Goal: Navigation & Orientation: Find specific page/section

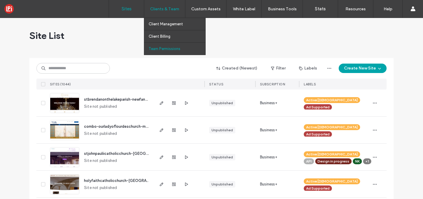
click at [168, 47] on label "Team Permissions" at bounding box center [165, 48] width 32 height 4
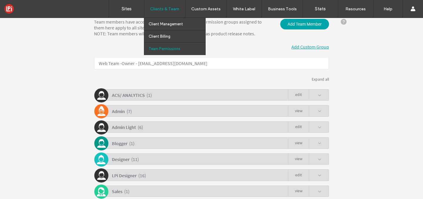
scroll to position [115, 0]
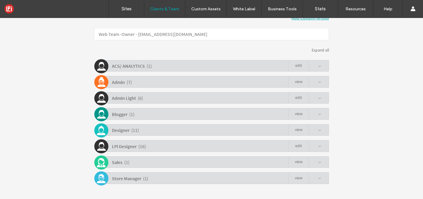
click at [160, 143] on div "LPi Designer ( 16 ) Edit" at bounding box center [213, 145] width 232 height 11
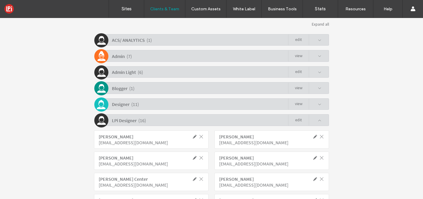
click at [168, 123] on div "LPi Designer ( 16 ) Edit" at bounding box center [213, 119] width 232 height 11
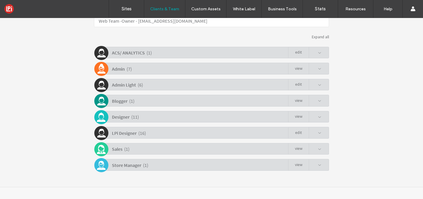
click at [171, 117] on div "Designer ( 11 ) view" at bounding box center [213, 116] width 232 height 11
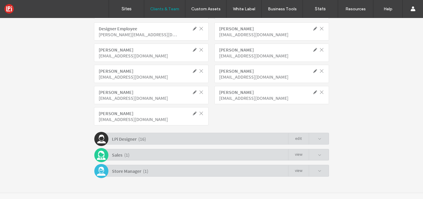
scroll to position [259, 0]
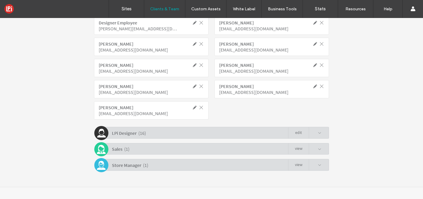
click div "Team members have access to all sites in this account. Permission groups assign…"
click at [167, 167] on div "Store Manager ( 1 ) view" at bounding box center [213, 164] width 232 height 11
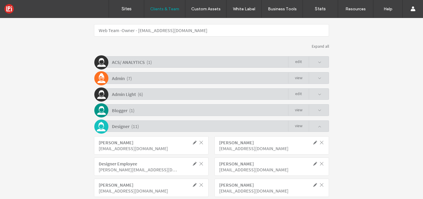
scroll to position [81, 0]
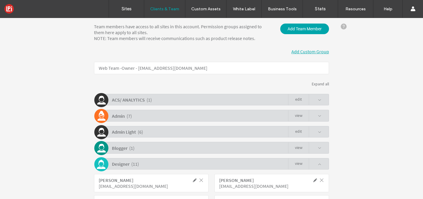
click at [174, 114] on div "Admin ( 7 ) view" at bounding box center [213, 115] width 232 height 11
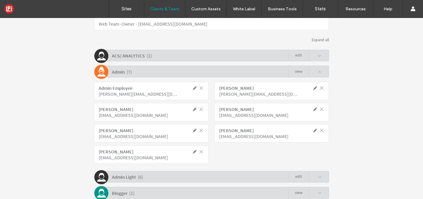
scroll to position [53, 0]
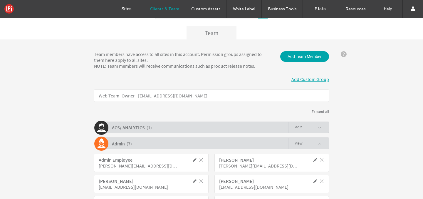
click at [173, 129] on div "ACS/ ANALYTICS ( 1 ) Edit" at bounding box center [213, 126] width 232 height 11
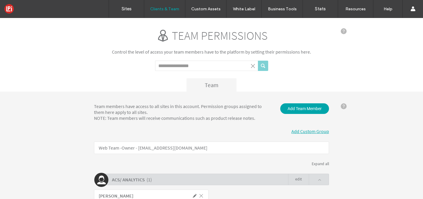
scroll to position [0, 0]
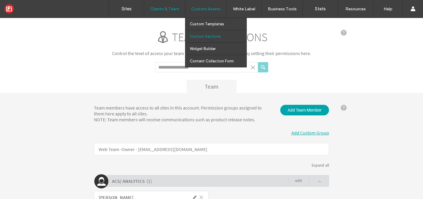
click at [214, 36] on label "Custom Sections" at bounding box center [205, 36] width 31 height 4
